Goal: Navigation & Orientation: Find specific page/section

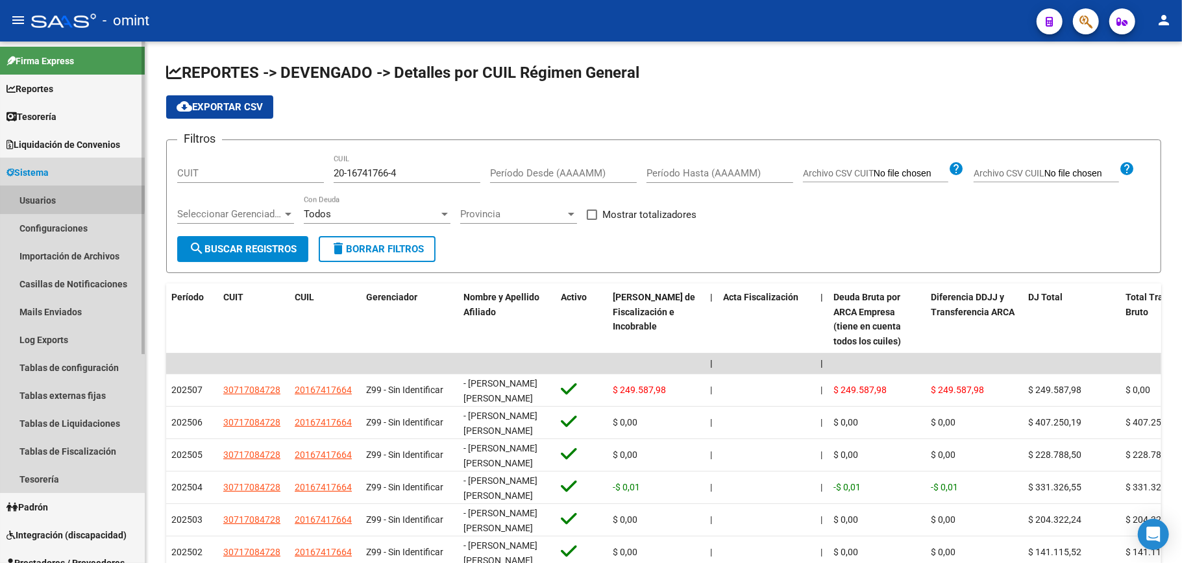
click at [38, 195] on link "Usuarios" at bounding box center [72, 200] width 145 height 28
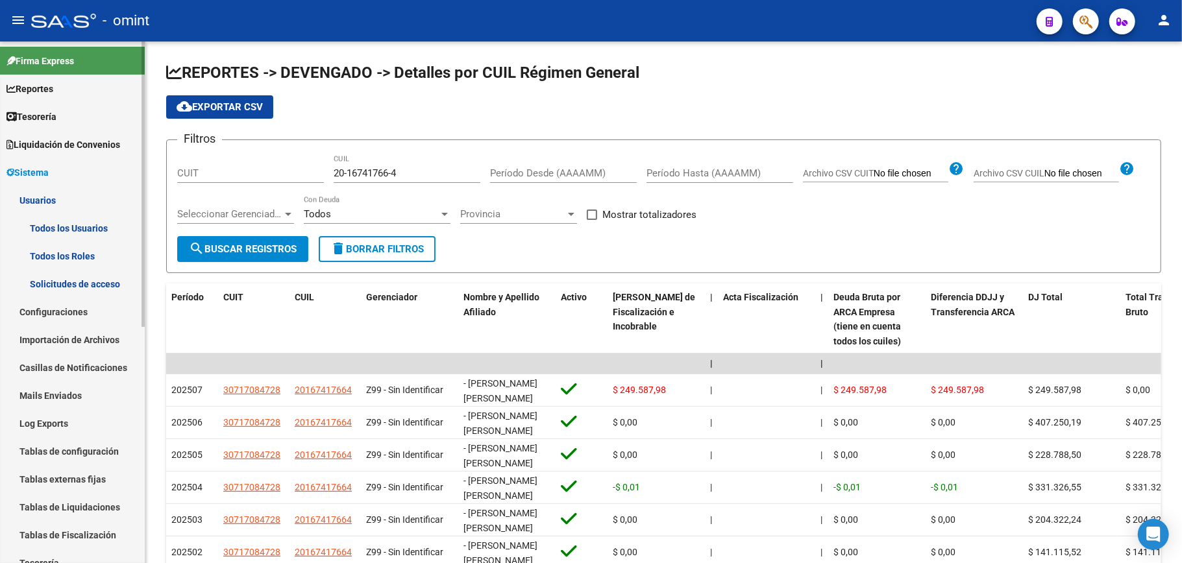
click at [43, 218] on link "Todos los Usuarios" at bounding box center [72, 228] width 145 height 28
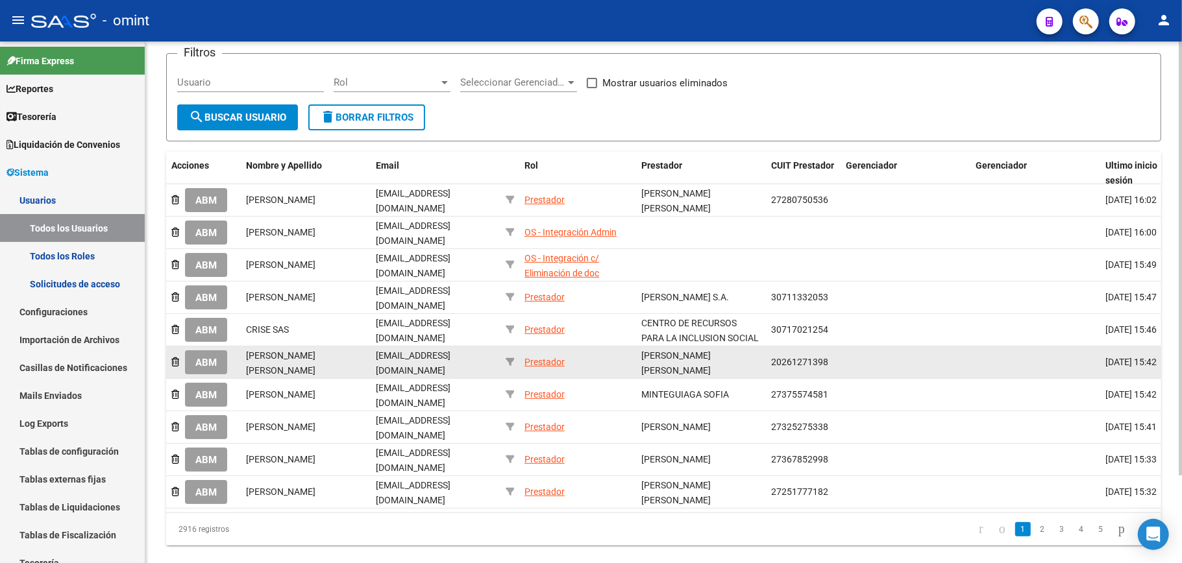
scroll to position [105, 0]
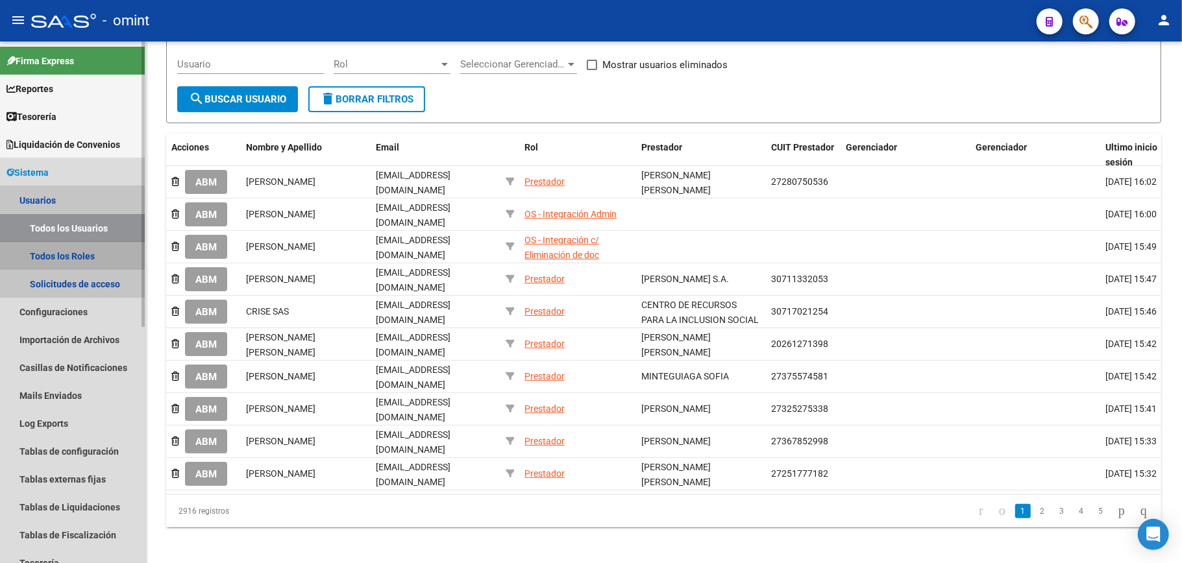
click at [50, 250] on link "Todos los Roles" at bounding box center [72, 256] width 145 height 28
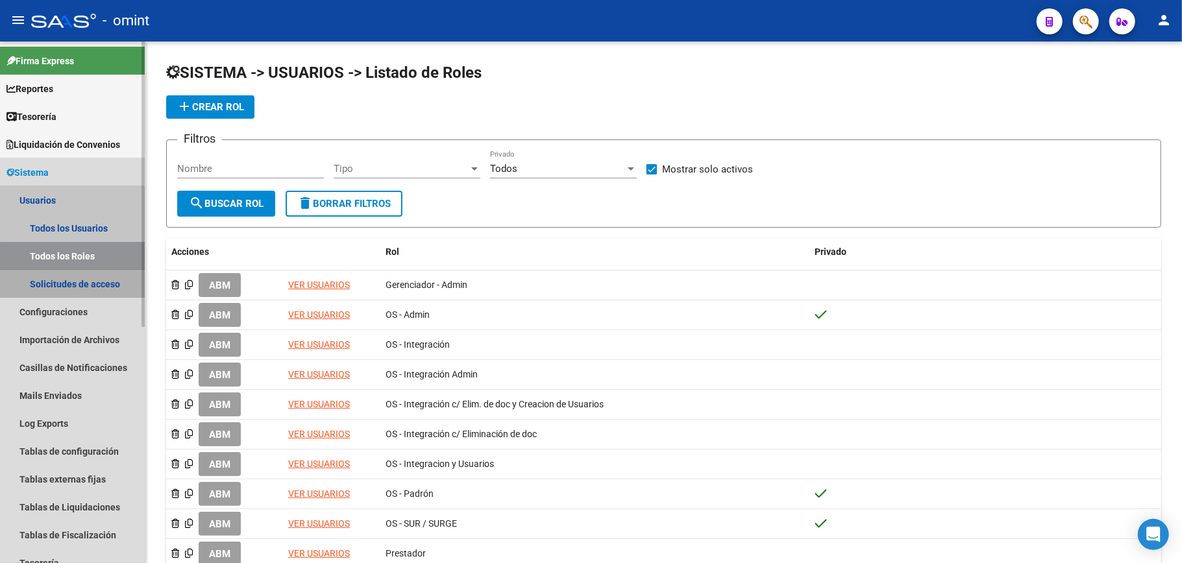
click at [60, 278] on link "Solicitudes de acceso" at bounding box center [72, 284] width 145 height 28
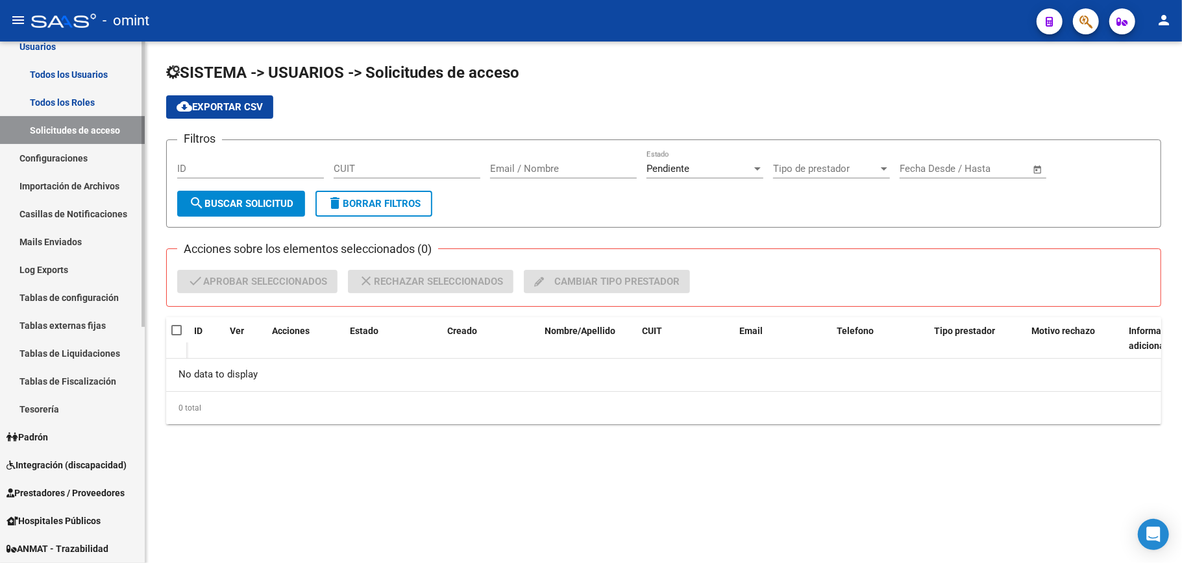
scroll to position [173, 0]
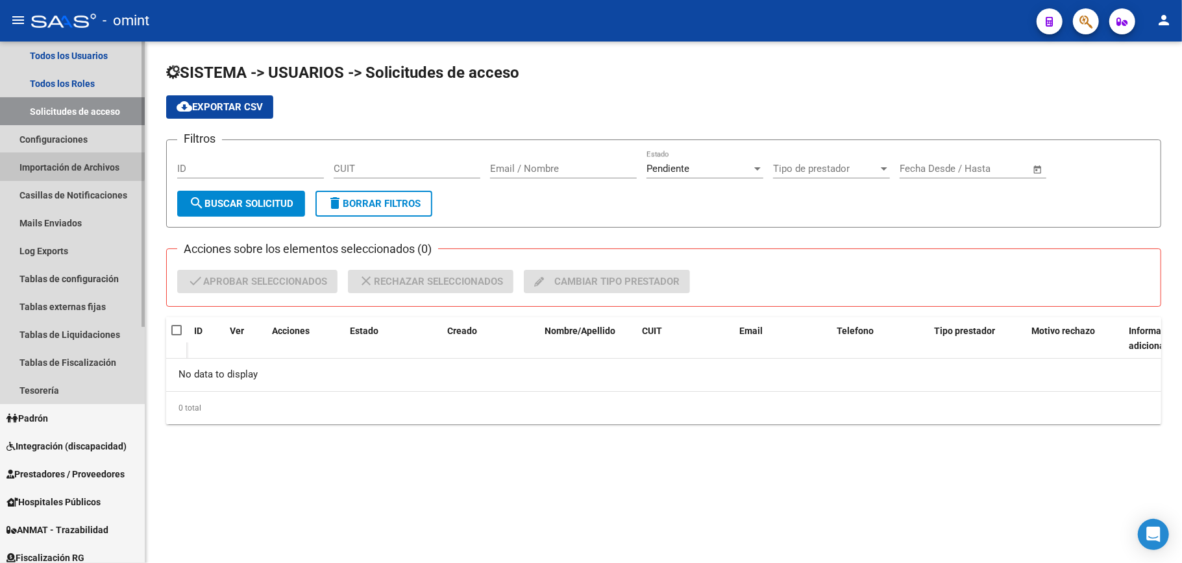
click at [42, 158] on link "Importación de Archivos" at bounding box center [72, 167] width 145 height 28
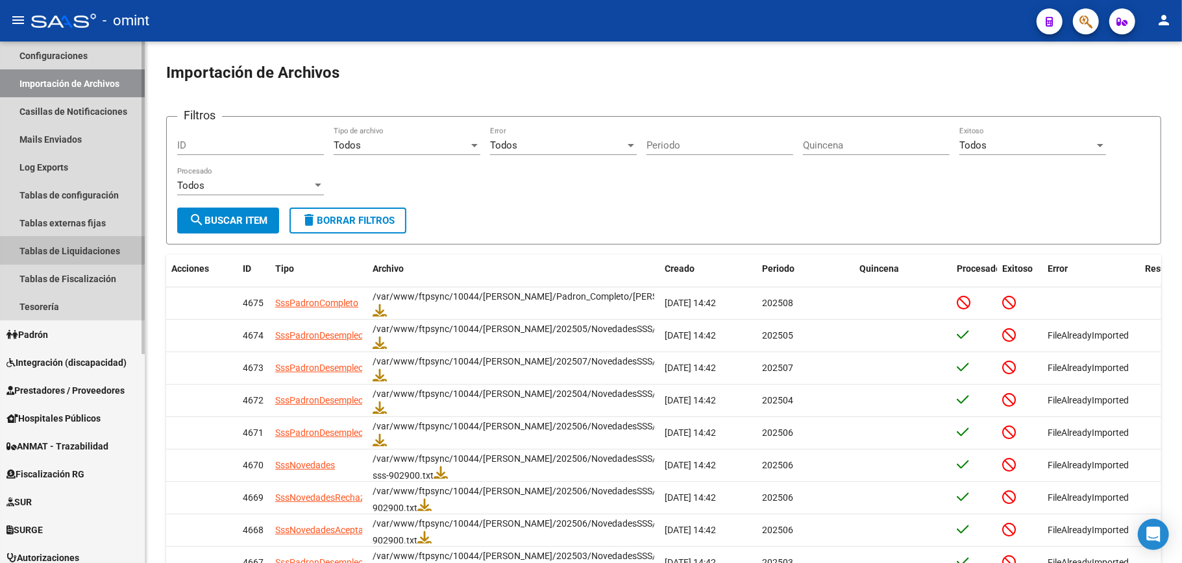
click at [43, 244] on link "Tablas de Liquidaciones" at bounding box center [72, 251] width 145 height 28
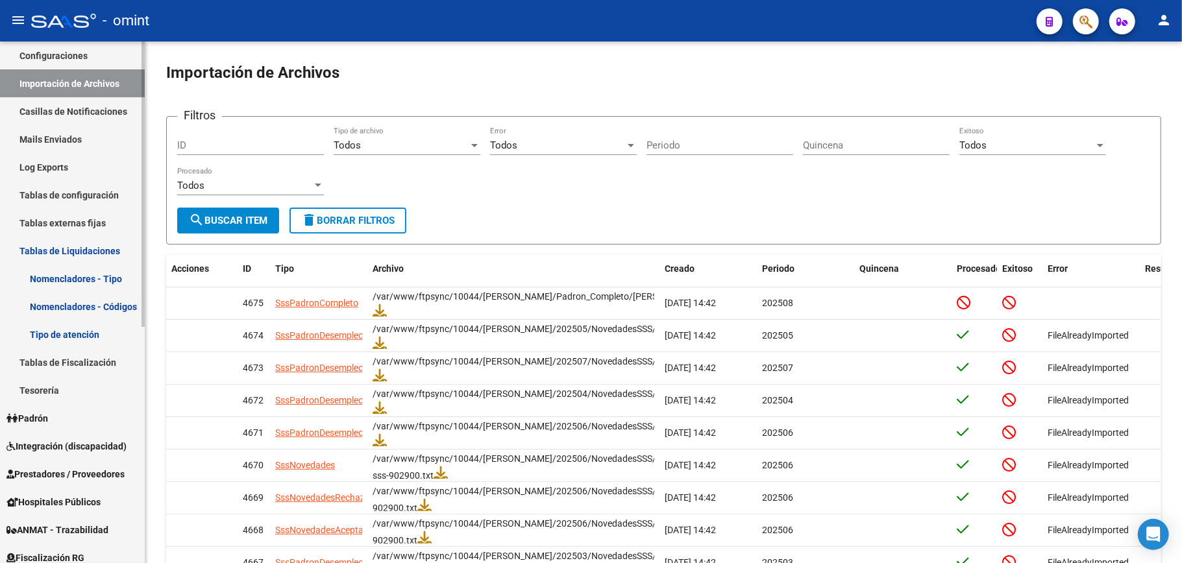
click at [50, 328] on link "Tipo de atención" at bounding box center [72, 335] width 145 height 28
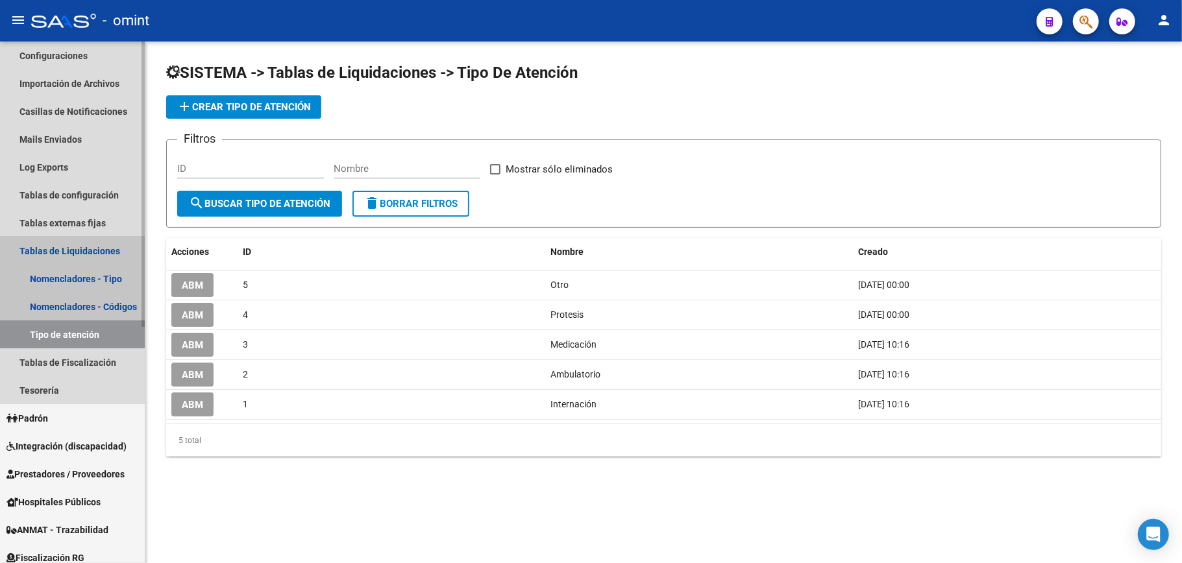
click at [24, 244] on link "Tablas de Liquidaciones" at bounding box center [72, 251] width 145 height 28
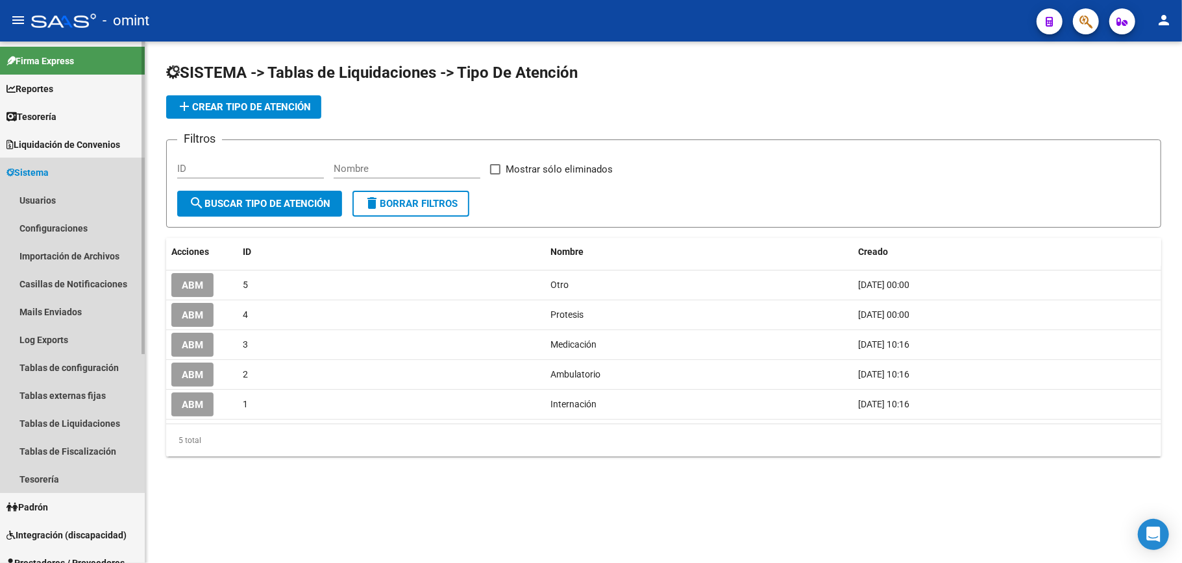
click at [39, 167] on span "Sistema" at bounding box center [27, 173] width 42 height 14
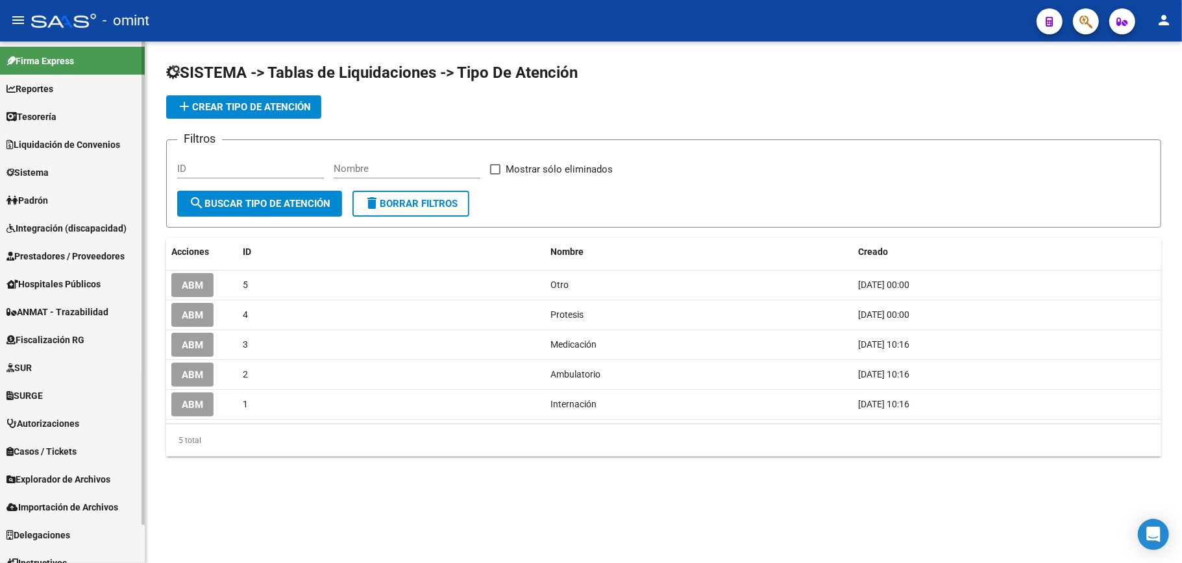
click at [39, 131] on link "Liquidación de Convenios" at bounding box center [72, 144] width 145 height 28
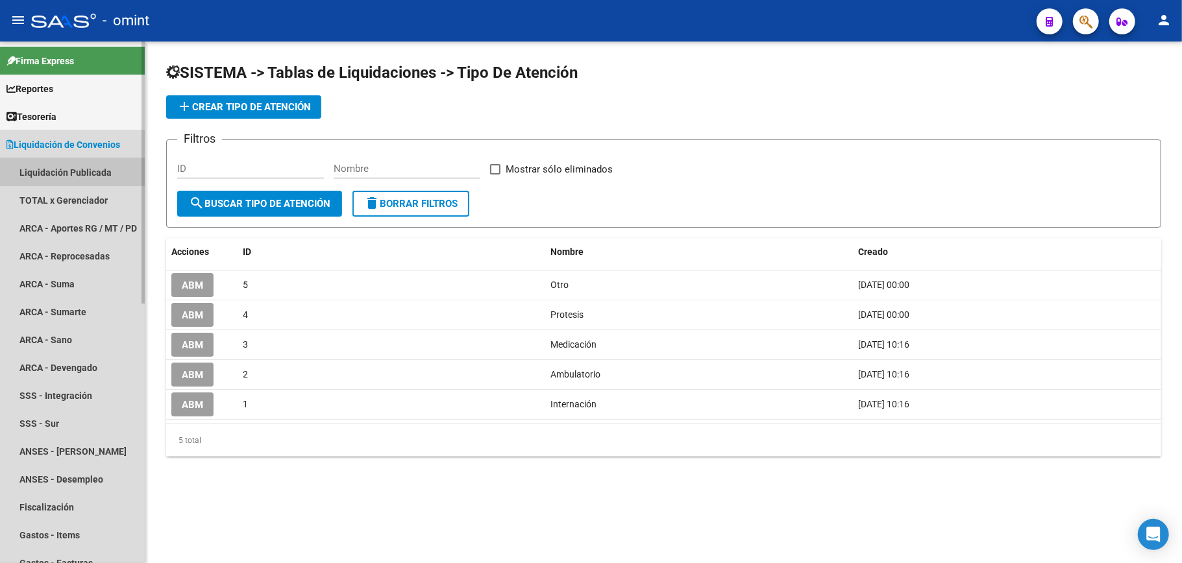
click at [53, 161] on link "Liquidación Publicada" at bounding box center [72, 172] width 145 height 28
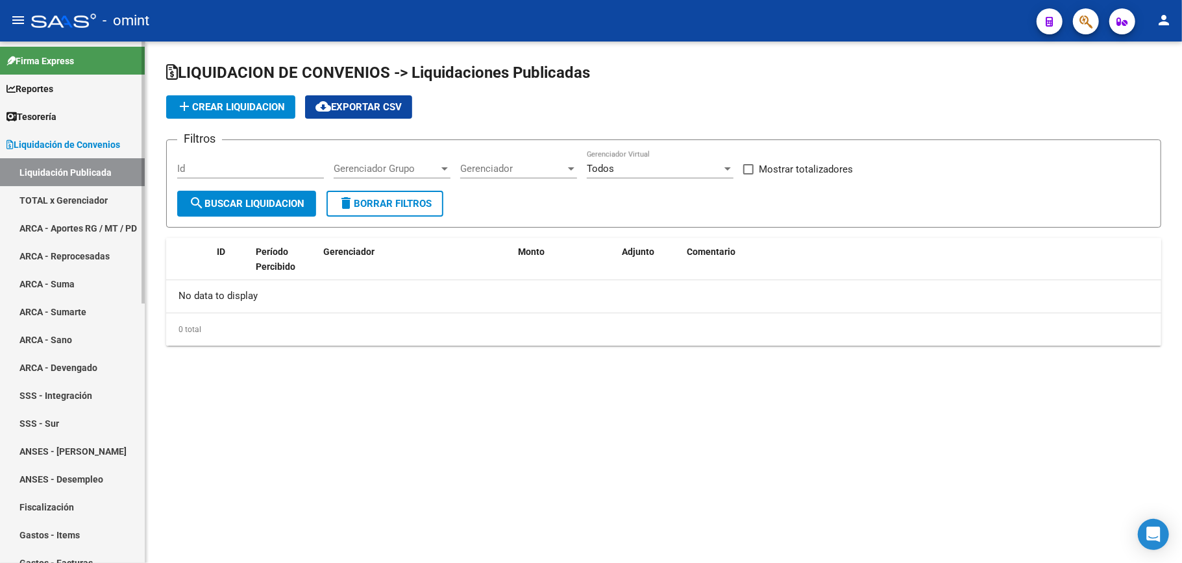
checkbox input "true"
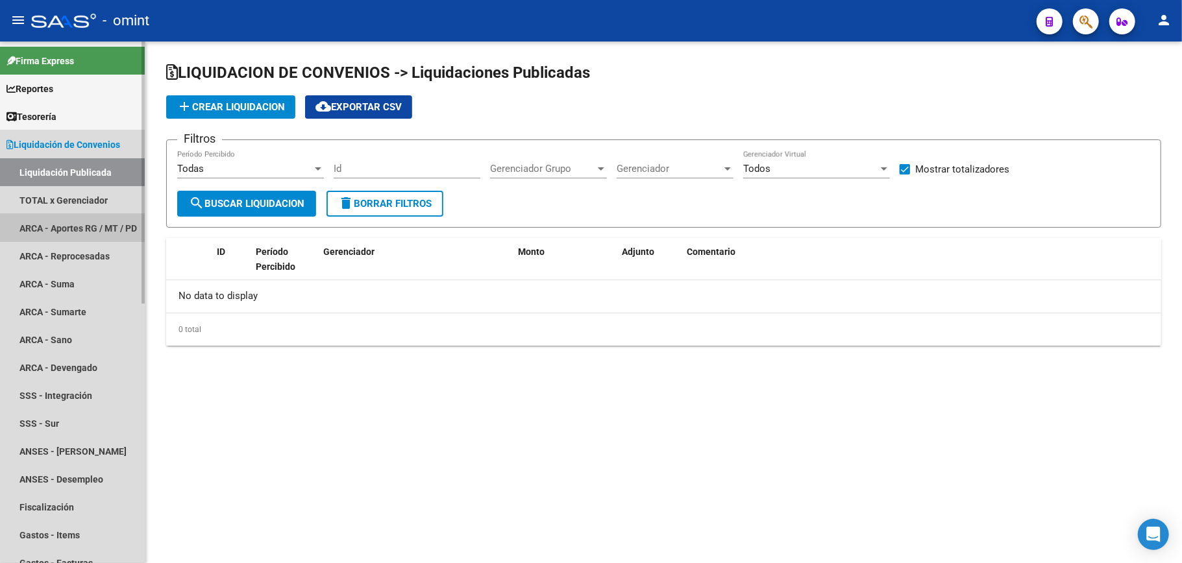
click at [45, 219] on link "ARCA - Aportes RG / MT / PD" at bounding box center [72, 228] width 145 height 28
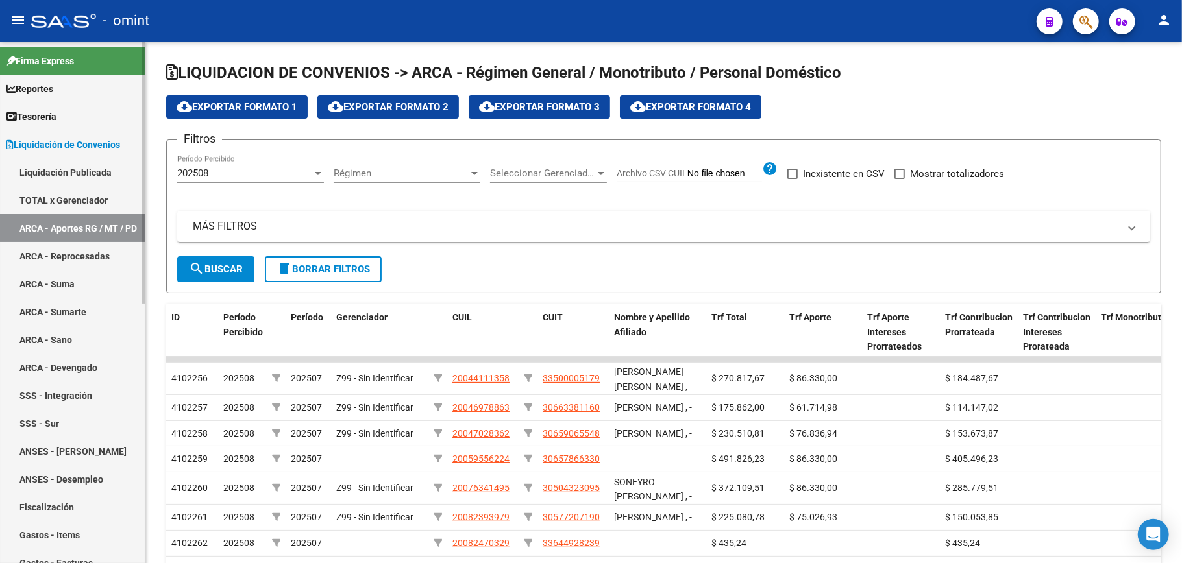
click at [57, 142] on span "Liquidación de Convenios" at bounding box center [63, 145] width 114 height 14
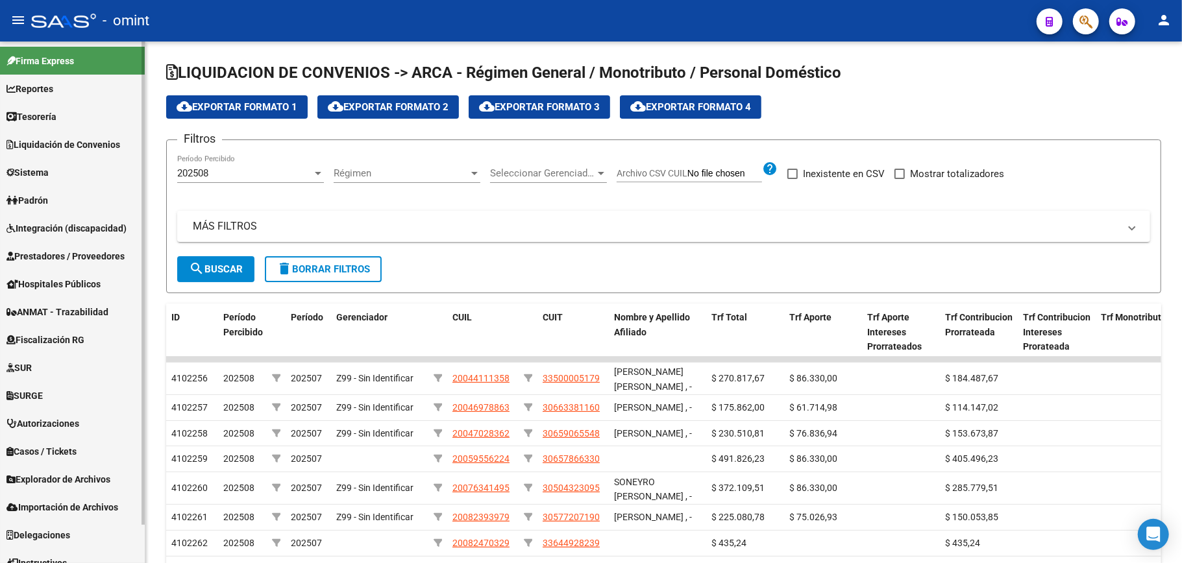
click at [40, 83] on span "Reportes" at bounding box center [29, 89] width 47 height 14
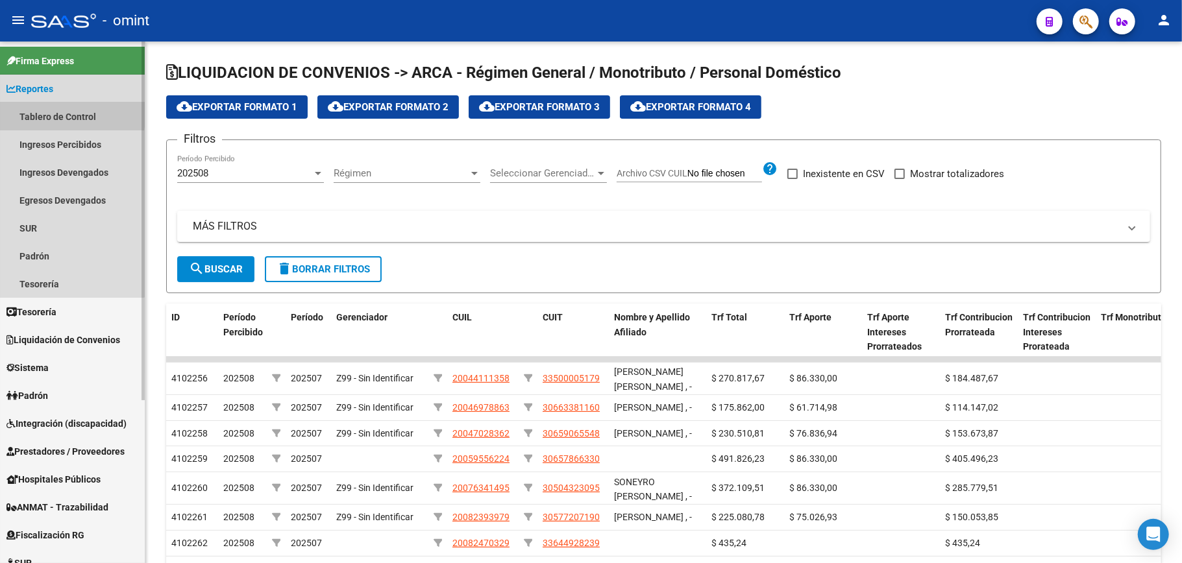
click at [49, 112] on link "Tablero de Control" at bounding box center [72, 117] width 145 height 28
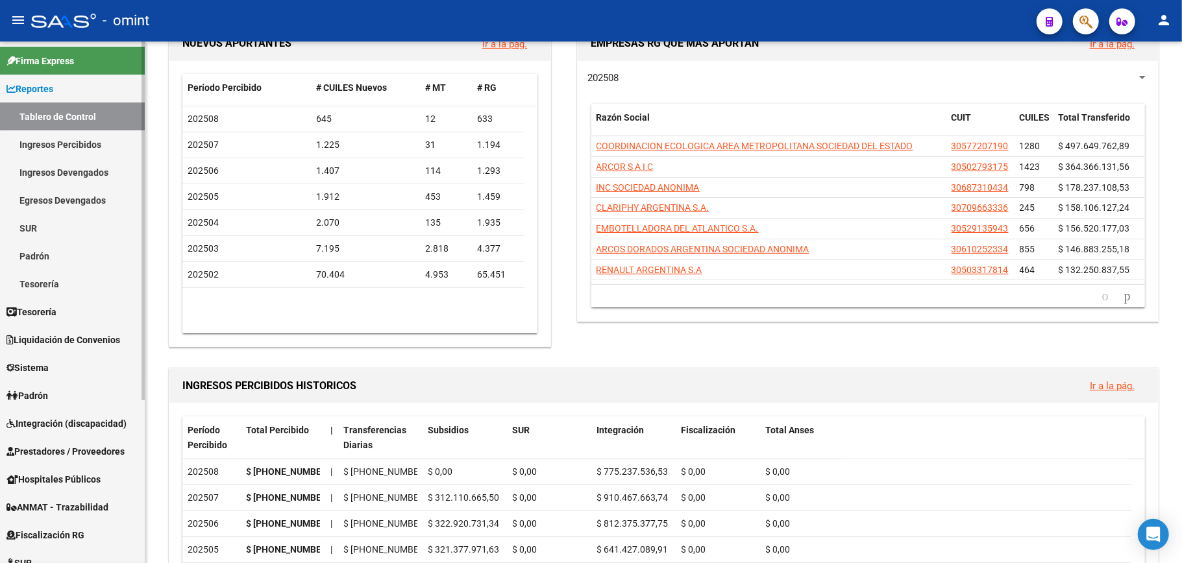
scroll to position [13, 0]
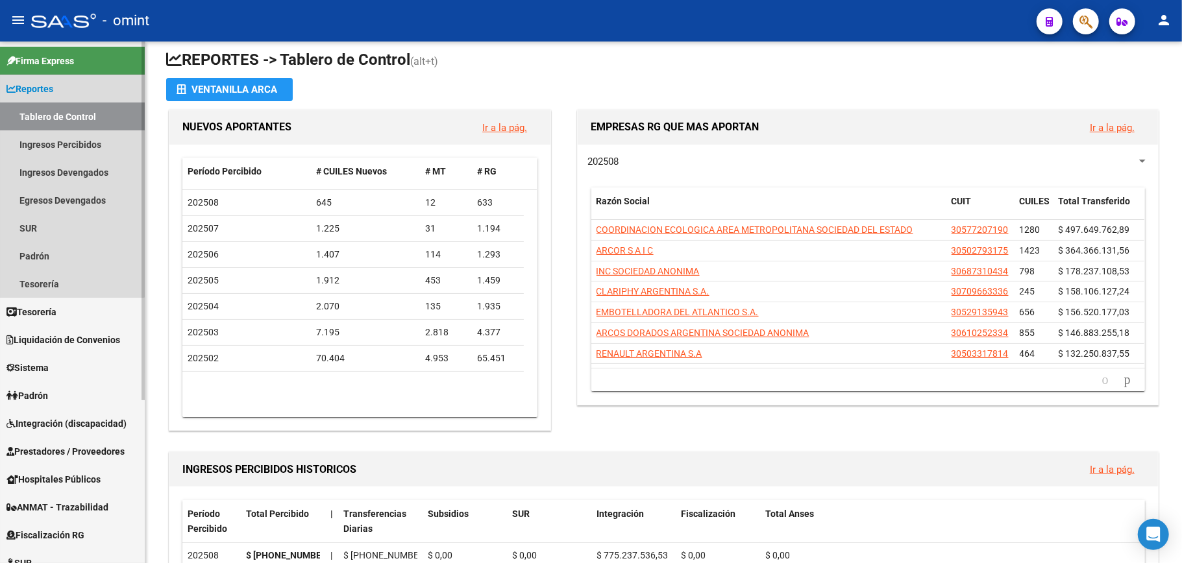
click at [60, 86] on link "Reportes" at bounding box center [72, 89] width 145 height 28
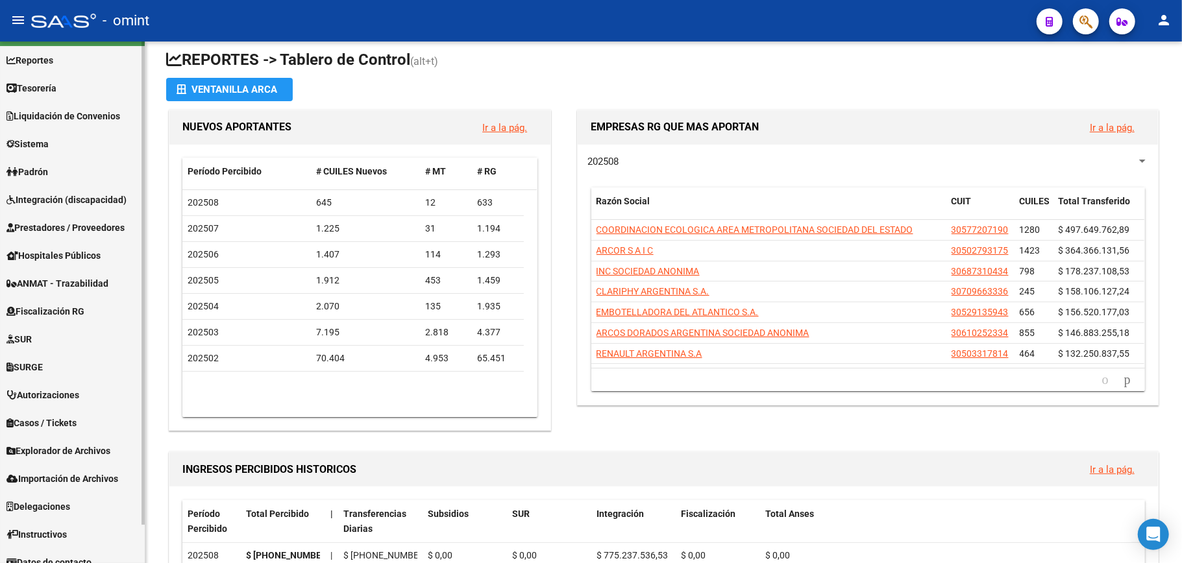
scroll to position [42, 0]
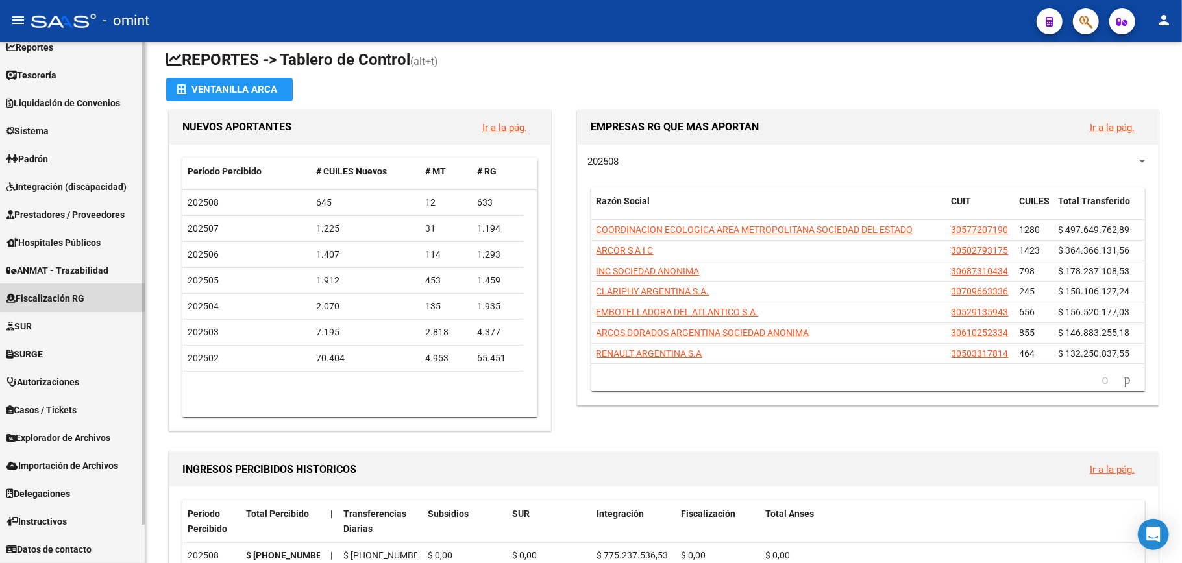
click at [57, 297] on span "Fiscalización RG" at bounding box center [45, 298] width 78 height 14
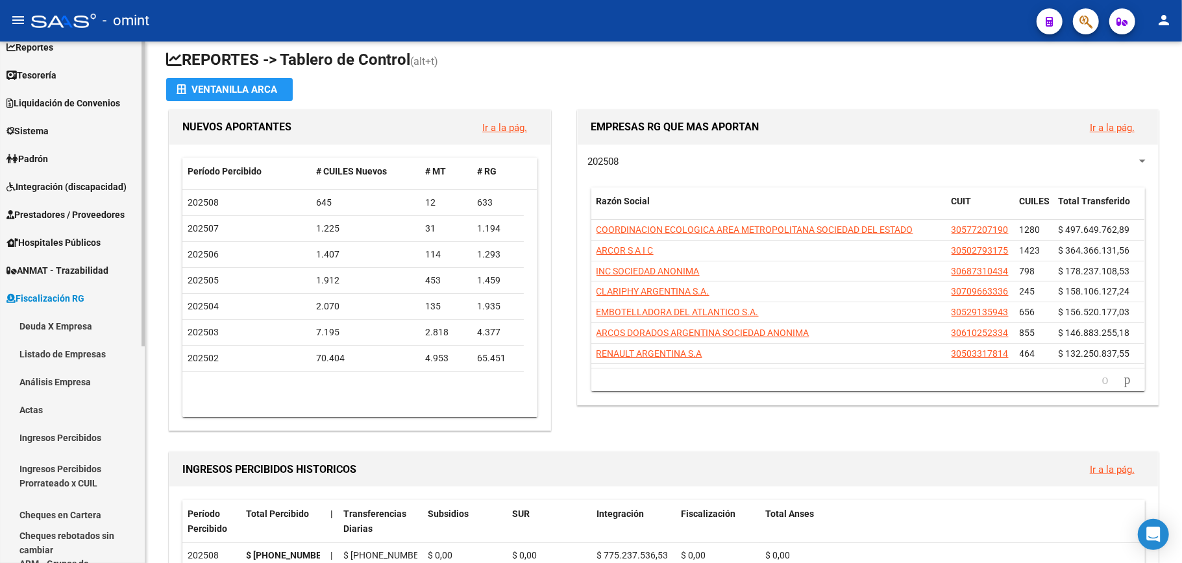
click at [57, 328] on link "Deuda X Empresa" at bounding box center [72, 326] width 145 height 28
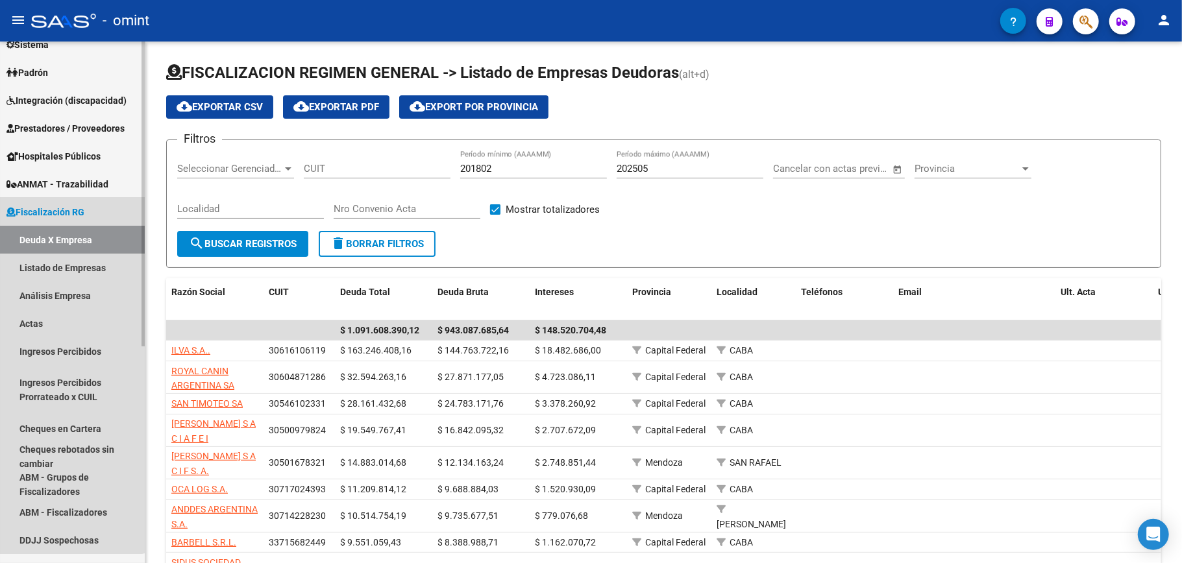
click at [63, 205] on span "Fiscalización RG" at bounding box center [45, 212] width 78 height 14
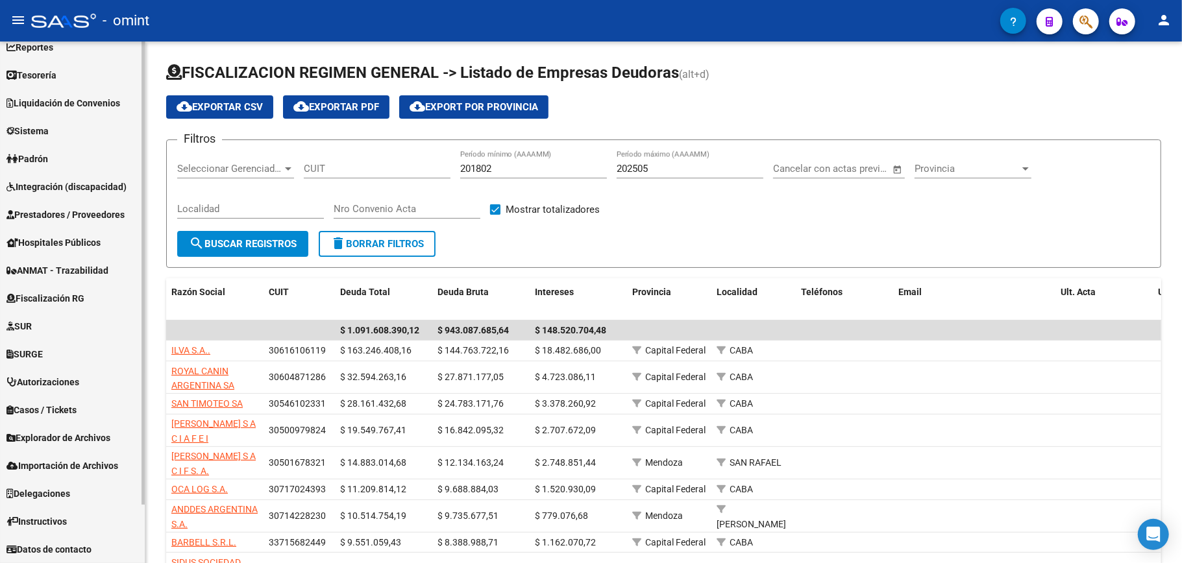
scroll to position [42, 0]
click at [47, 152] on span "Padrón" at bounding box center [27, 159] width 42 height 14
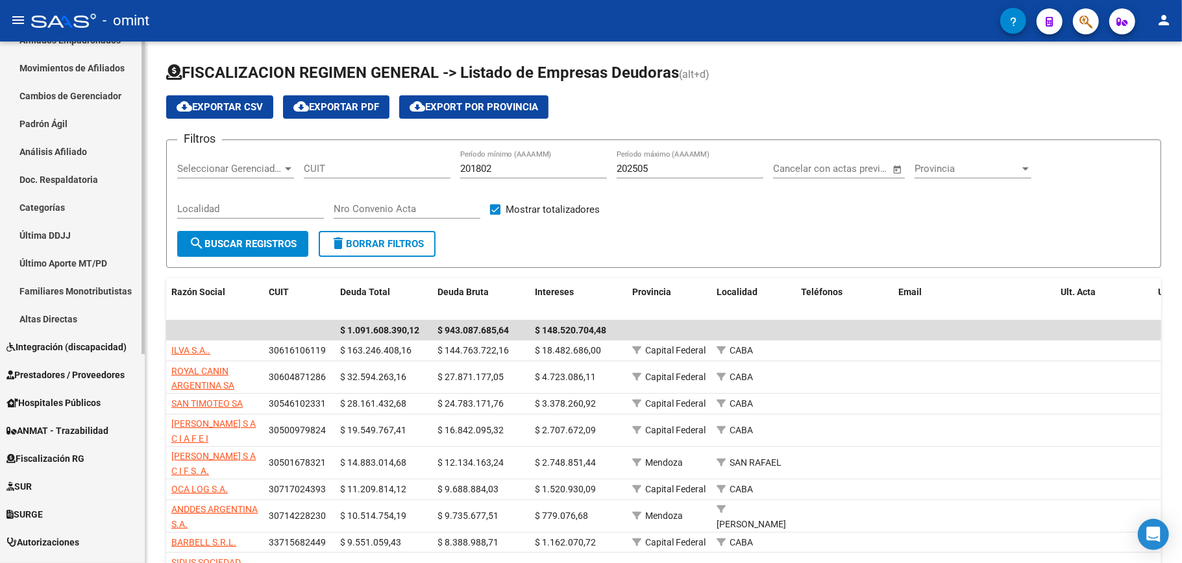
scroll to position [214, 0]
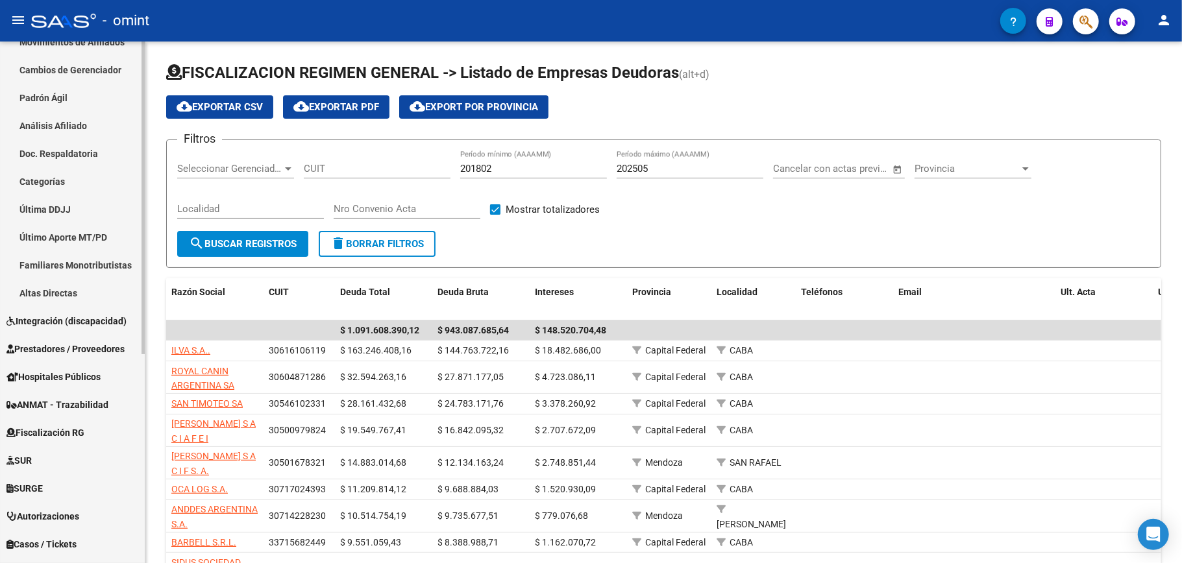
click at [53, 201] on link "Última DDJJ" at bounding box center [72, 209] width 145 height 28
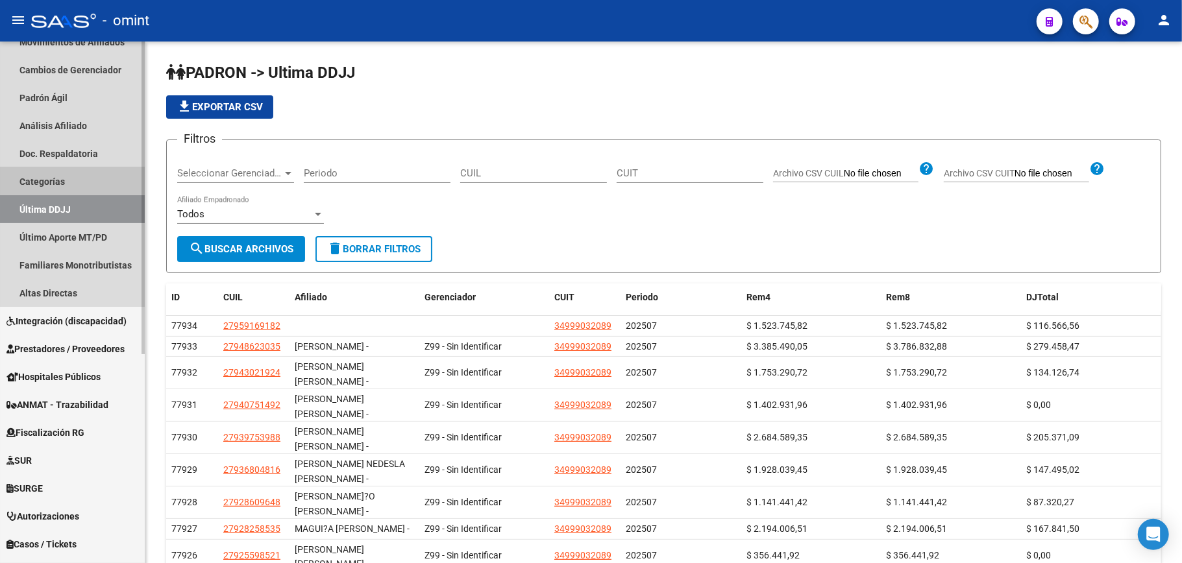
click at [40, 175] on link "Categorías" at bounding box center [72, 181] width 145 height 28
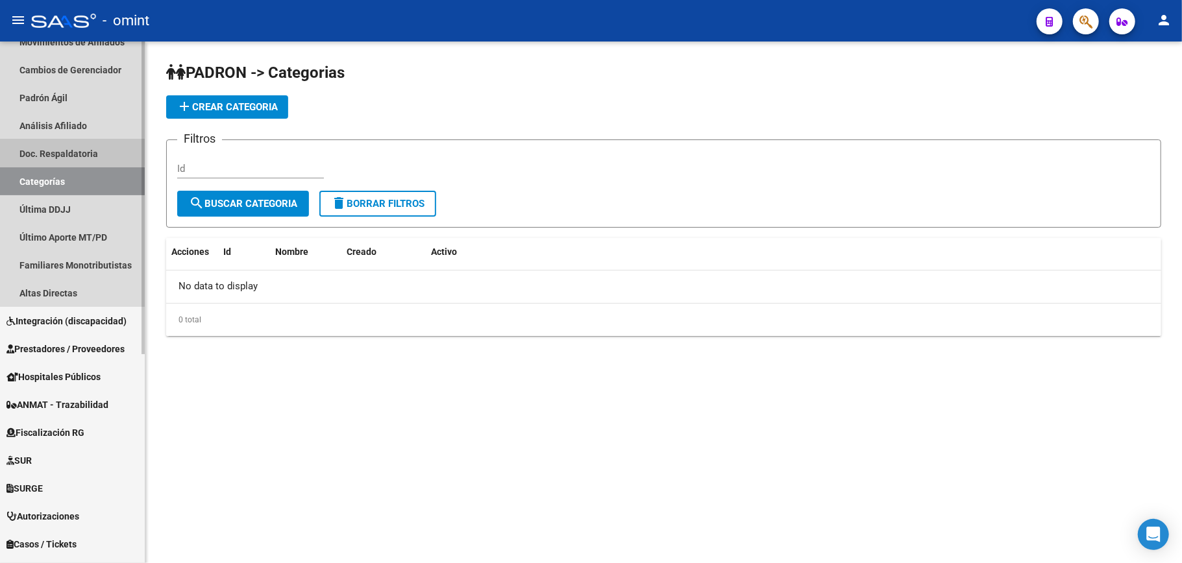
click at [50, 149] on link "Doc. Respaldatoria" at bounding box center [72, 154] width 145 height 28
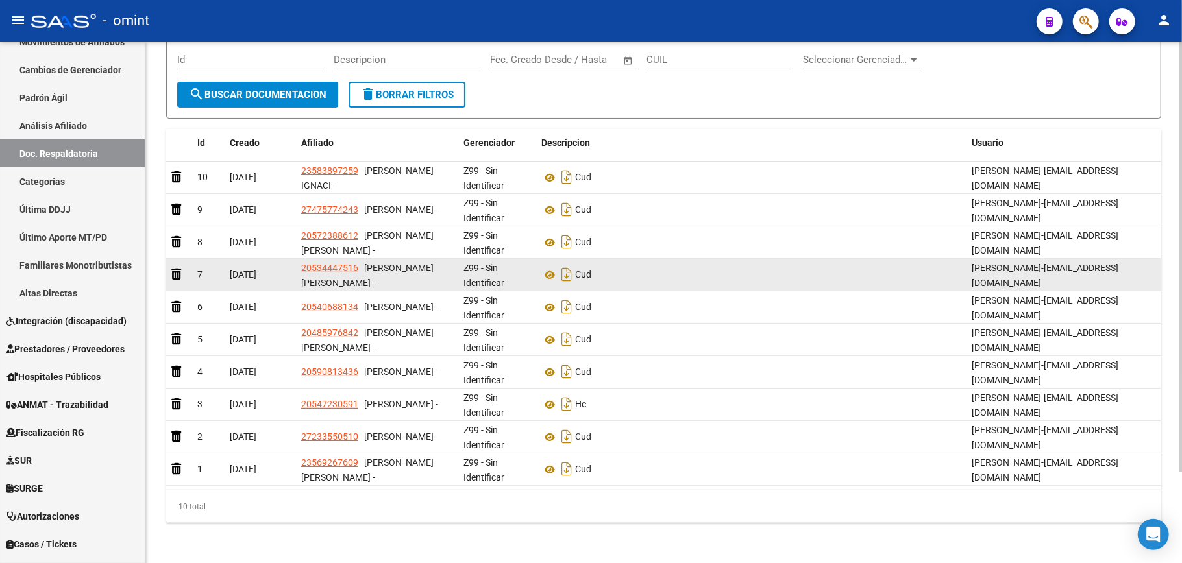
scroll to position [110, 0]
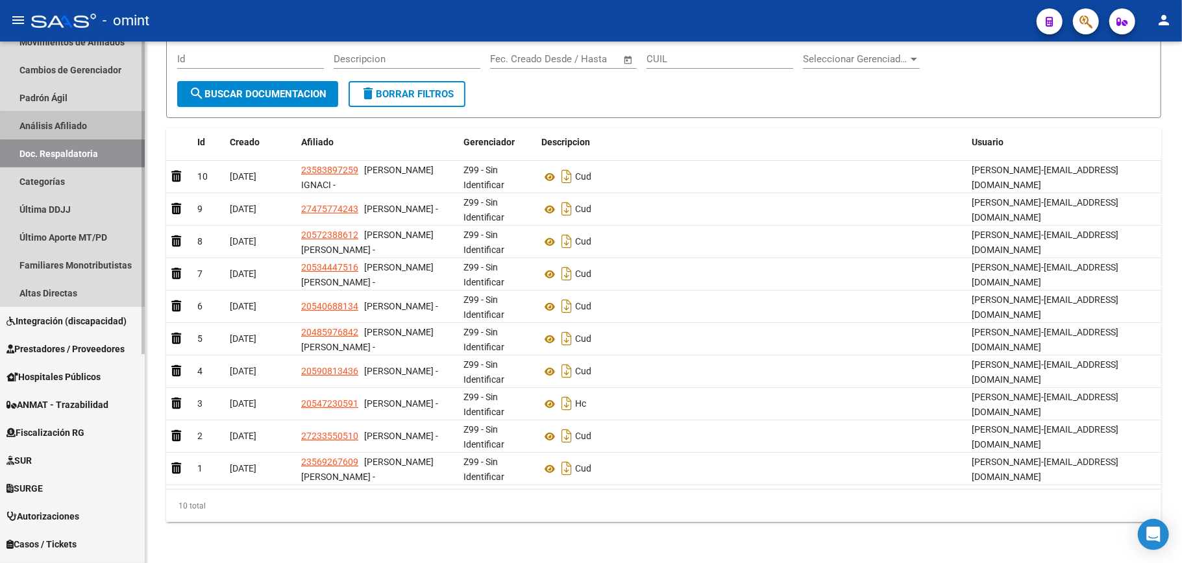
click at [49, 117] on link "Análisis Afiliado" at bounding box center [72, 126] width 145 height 28
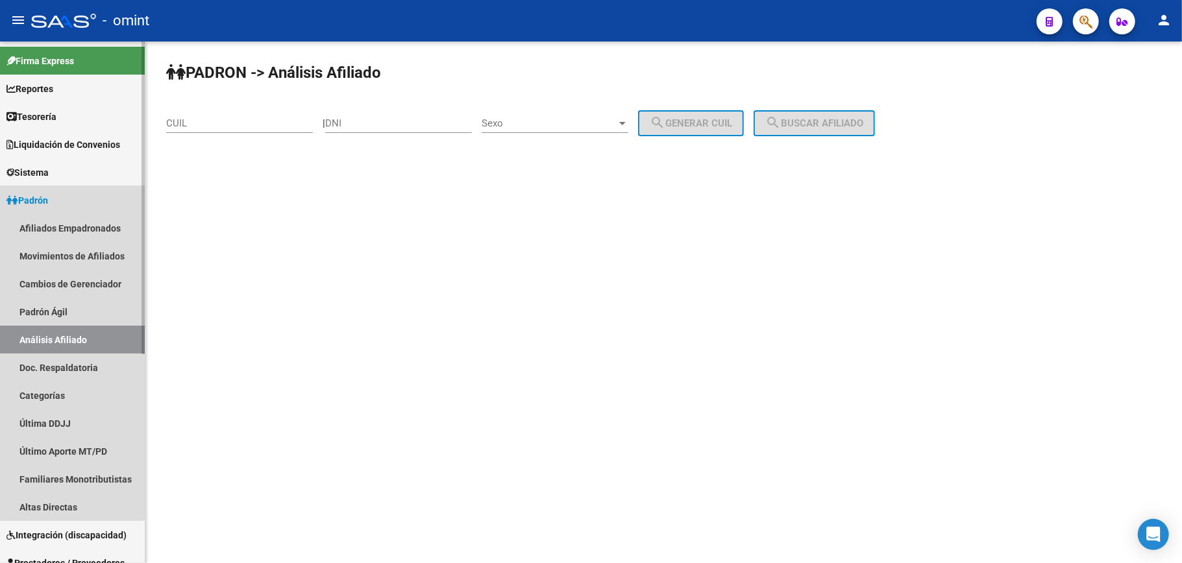
click at [37, 192] on link "Padrón" at bounding box center [72, 200] width 145 height 28
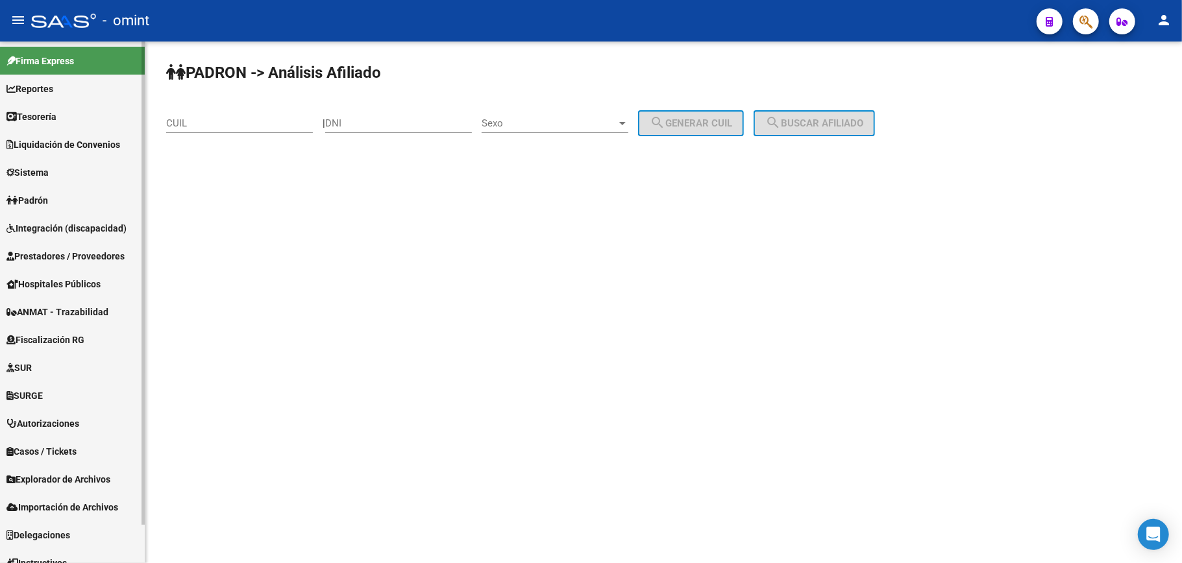
click at [42, 167] on span "Sistema" at bounding box center [27, 173] width 42 height 14
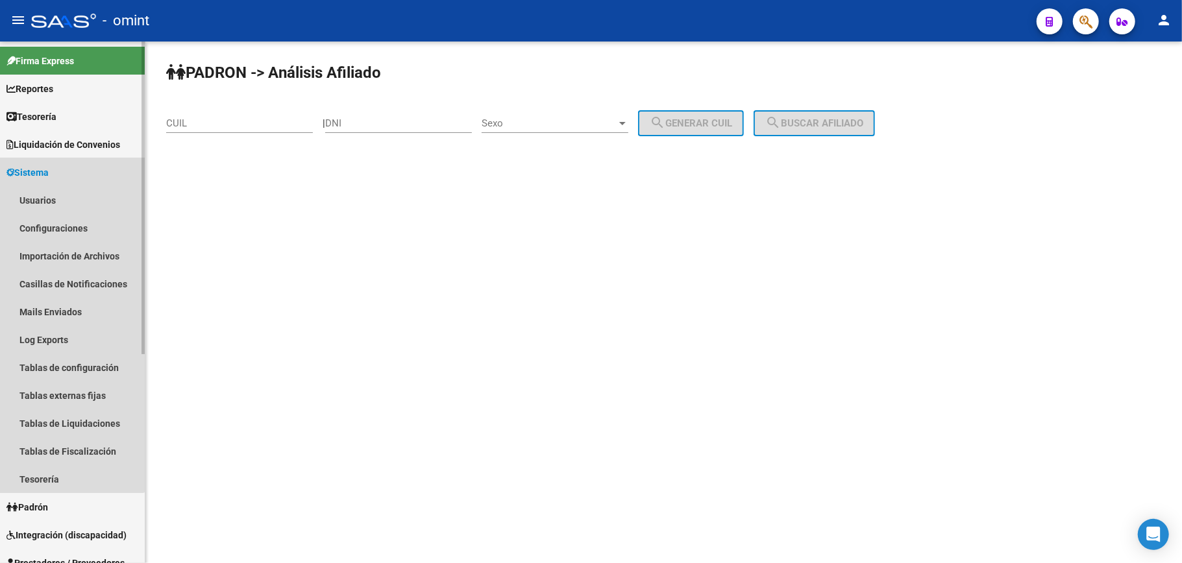
click at [42, 166] on span "Sistema" at bounding box center [27, 173] width 42 height 14
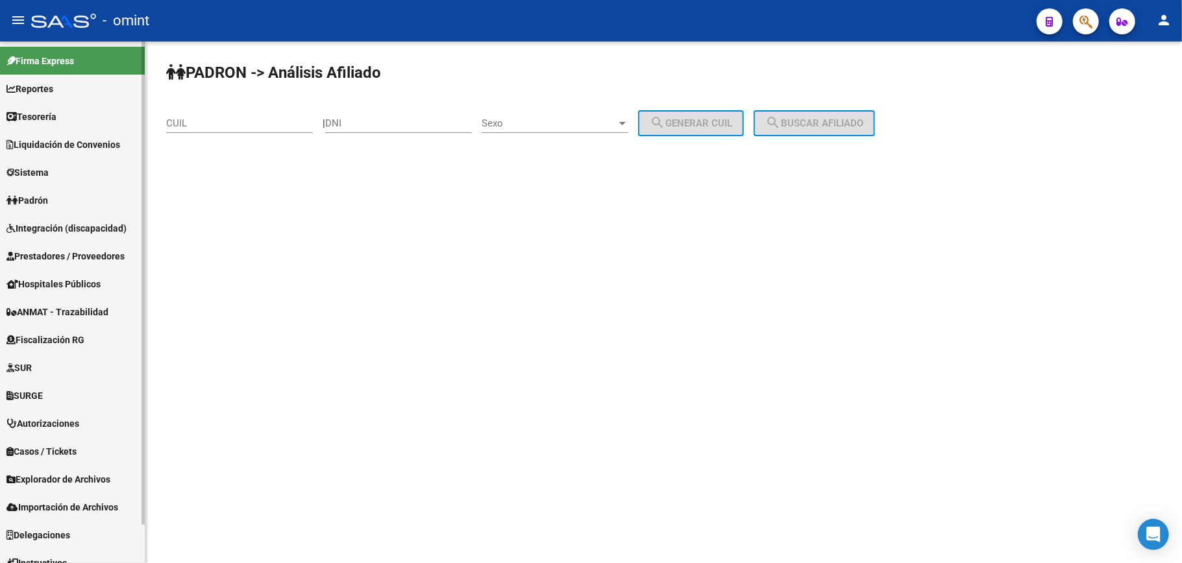
click at [37, 89] on span "Reportes" at bounding box center [29, 89] width 47 height 14
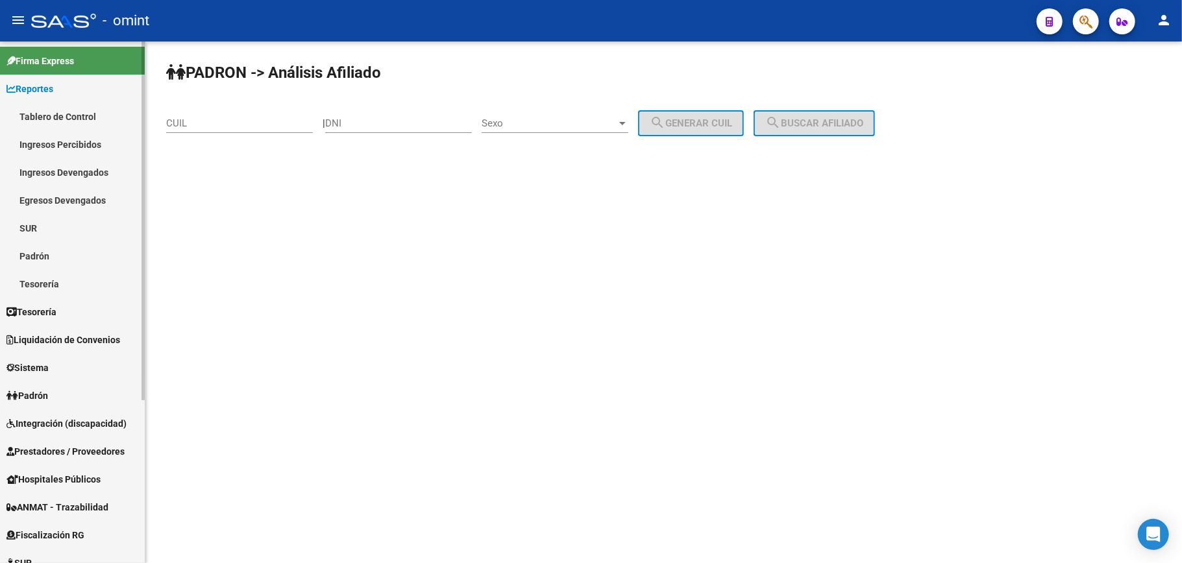
click at [38, 170] on link "Ingresos Devengados" at bounding box center [72, 172] width 145 height 28
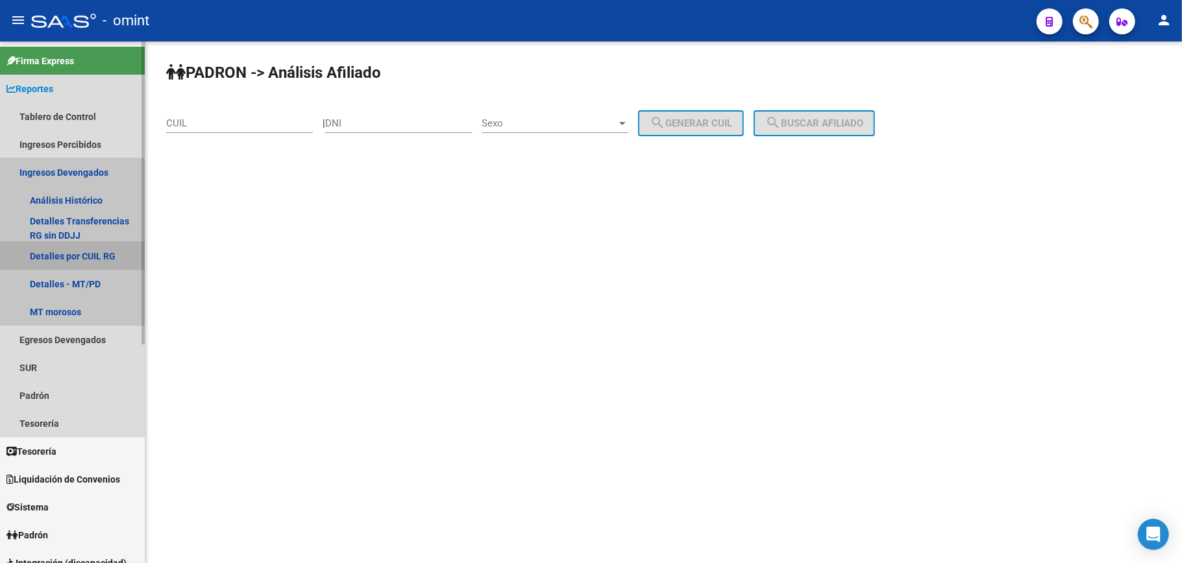
click at [69, 252] on link "Detalles por CUIL RG" at bounding box center [72, 256] width 145 height 28
